Goal: Transaction & Acquisition: Purchase product/service

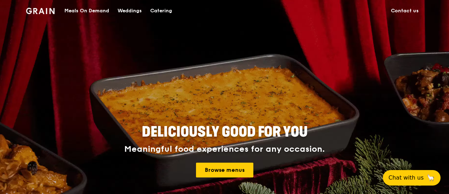
click at [156, 12] on div "Catering" at bounding box center [161, 10] width 22 height 21
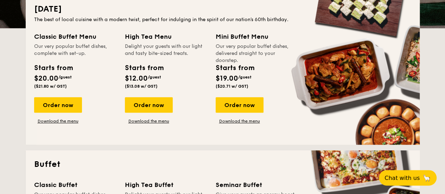
scroll to position [176, 0]
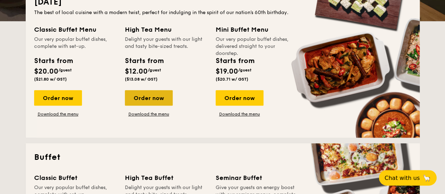
click at [158, 101] on div "Order now" at bounding box center [149, 97] width 48 height 15
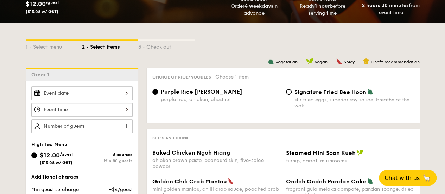
scroll to position [246, 0]
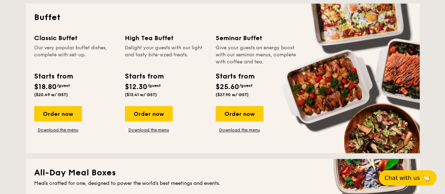
scroll to position [317, 0]
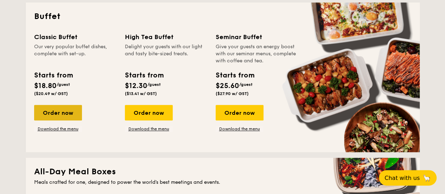
click at [62, 113] on div "Order now" at bounding box center [58, 112] width 48 height 15
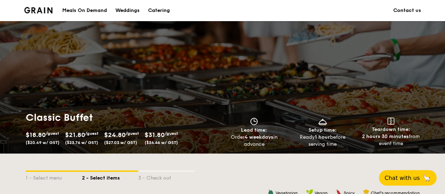
click at [165, 10] on div "Catering" at bounding box center [159, 10] width 22 height 21
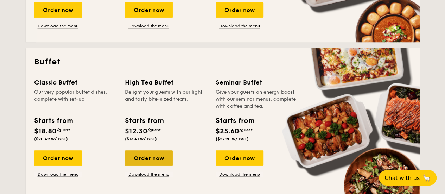
scroll to position [282, 0]
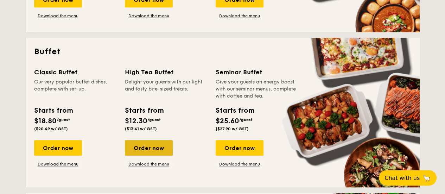
click at [156, 143] on div "Order now" at bounding box center [149, 147] width 48 height 15
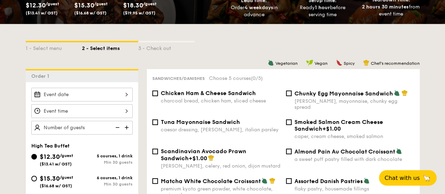
scroll to position [141, 0]
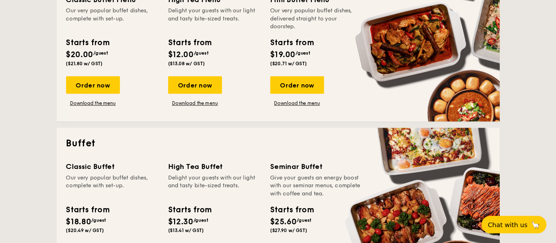
scroll to position [206, 0]
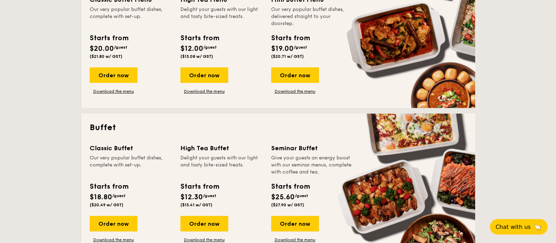
drag, startPoint x: 401, startPoint y: 0, endPoint x: 323, endPoint y: 141, distance: 160.5
click at [323, 141] on div "Buffet Classic Buffet Our very popular buffet dishes, complete with set-up. Sta…" at bounding box center [278, 188] width 394 height 150
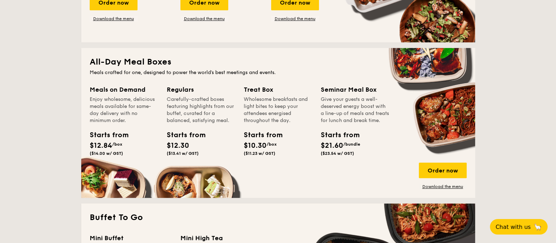
scroll to position [602, 0]
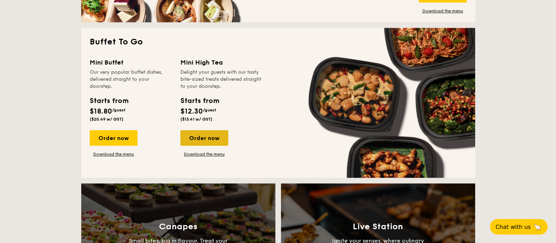
click at [210, 134] on div "Order now" at bounding box center [205, 137] width 48 height 15
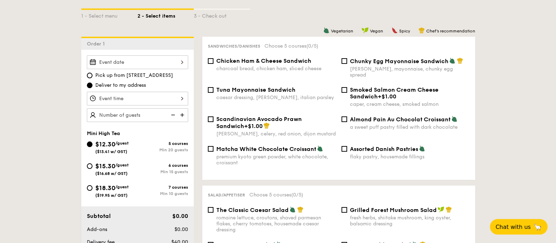
scroll to position [220, 0]
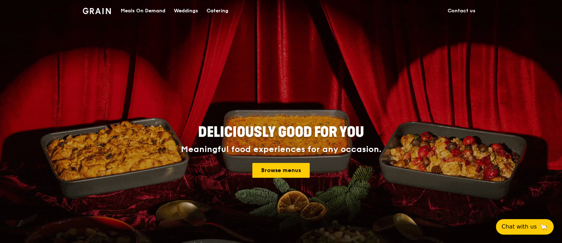
click at [219, 10] on div "Catering" at bounding box center [218, 10] width 22 height 21
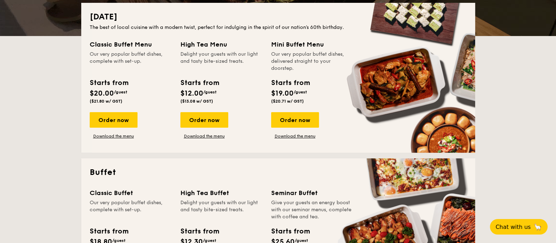
scroll to position [176, 0]
